Goal: Information Seeking & Learning: Learn about a topic

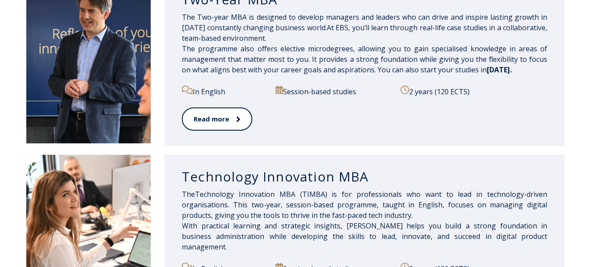
scroll to position [447, 0]
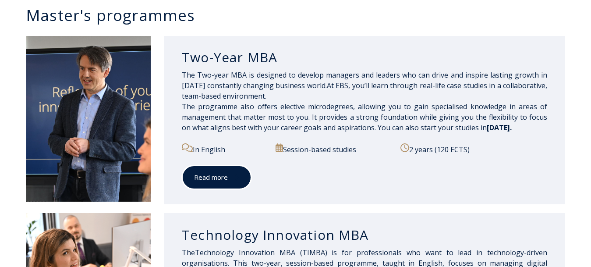
click at [229, 183] on link "Read more" at bounding box center [217, 177] width 70 height 24
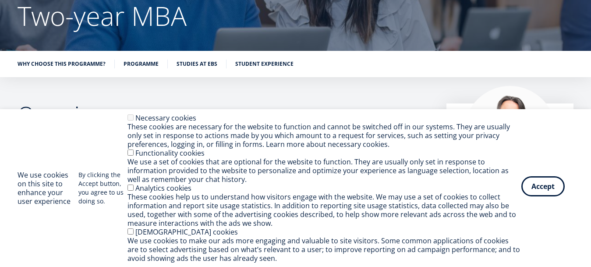
scroll to position [89, 0]
click at [534, 185] on button "Accept" at bounding box center [543, 186] width 43 height 20
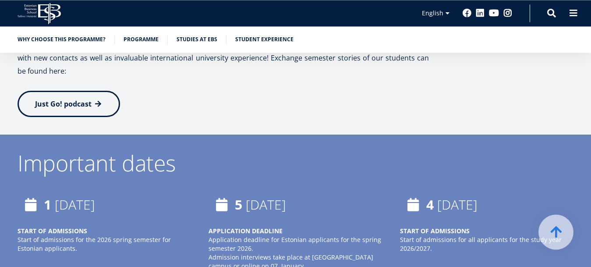
scroll to position [1967, 0]
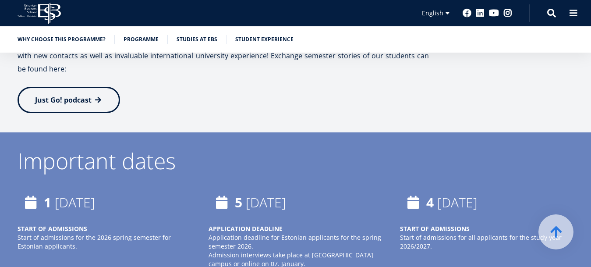
click at [93, 87] on link "Just Go! podcast" at bounding box center [69, 100] width 103 height 26
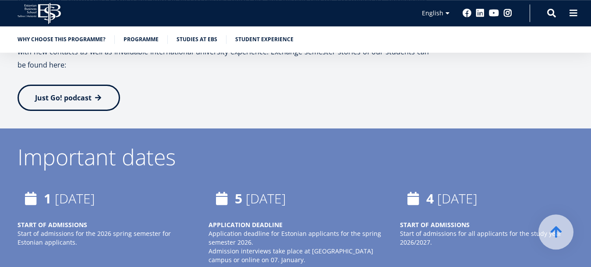
scroll to position [2101, 0]
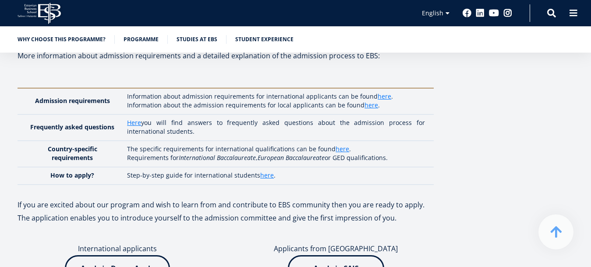
scroll to position [2503, 0]
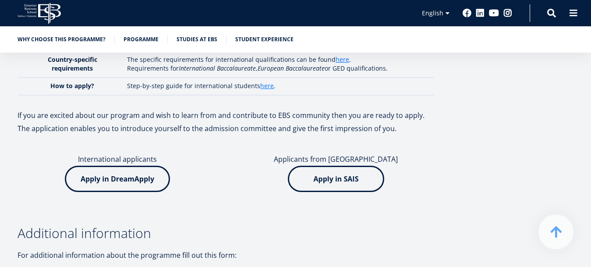
click at [130, 166] on img at bounding box center [117, 179] width 105 height 26
